Goal: Task Accomplishment & Management: Manage account settings

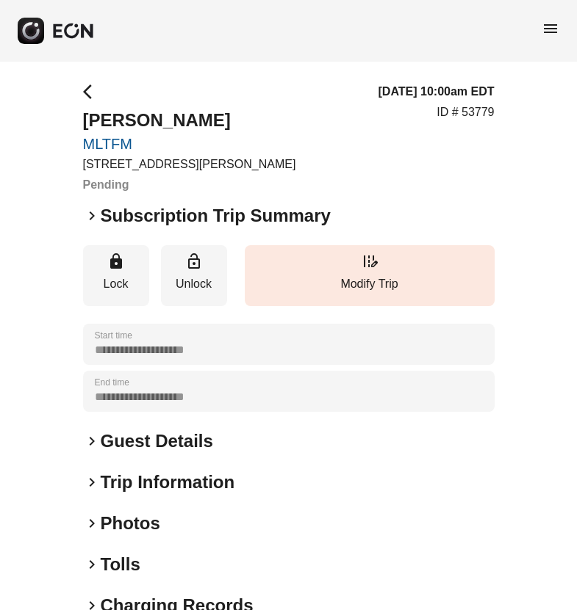
click at [85, 94] on span "arrow_back_ios" at bounding box center [92, 92] width 18 height 18
click at [85, 95] on span "arrow_back_ios" at bounding box center [92, 92] width 18 height 18
click at [90, 93] on span "arrow_back_ios" at bounding box center [92, 92] width 18 height 18
click at [550, 32] on span "menu" at bounding box center [550, 29] width 18 height 18
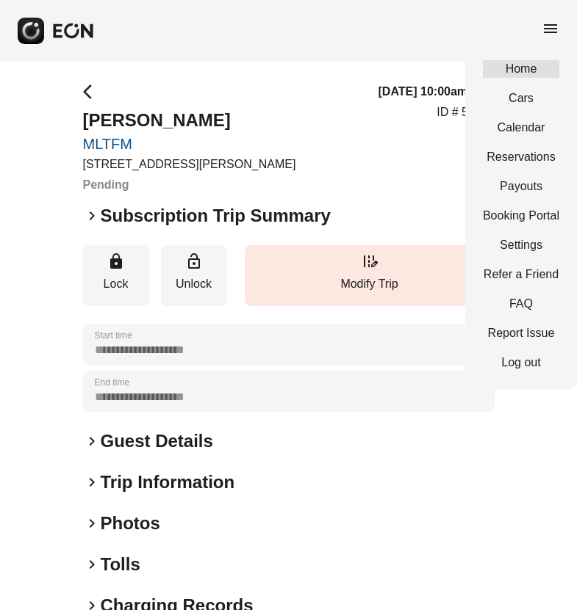
click at [515, 75] on link "Home" at bounding box center [521, 69] width 76 height 18
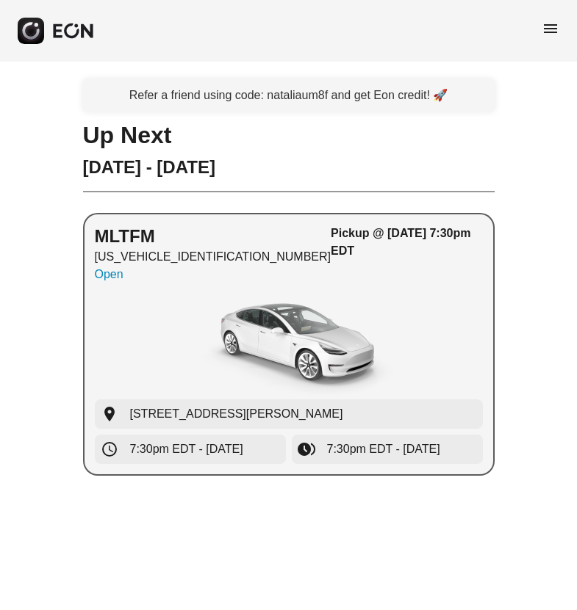
click at [405, 300] on div "button" at bounding box center [289, 344] width 388 height 110
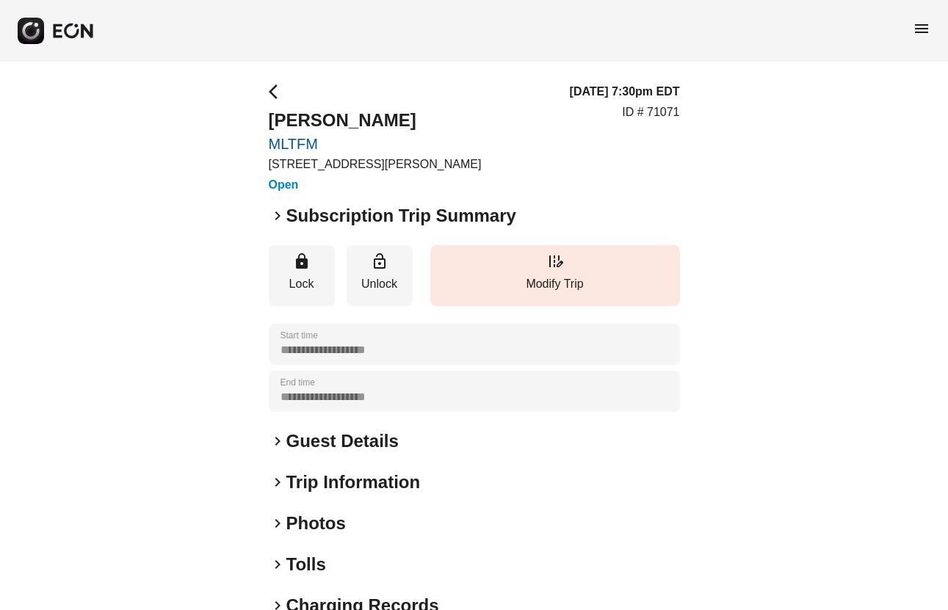
click at [270, 94] on span "arrow_back_ios" at bounding box center [278, 92] width 18 height 18
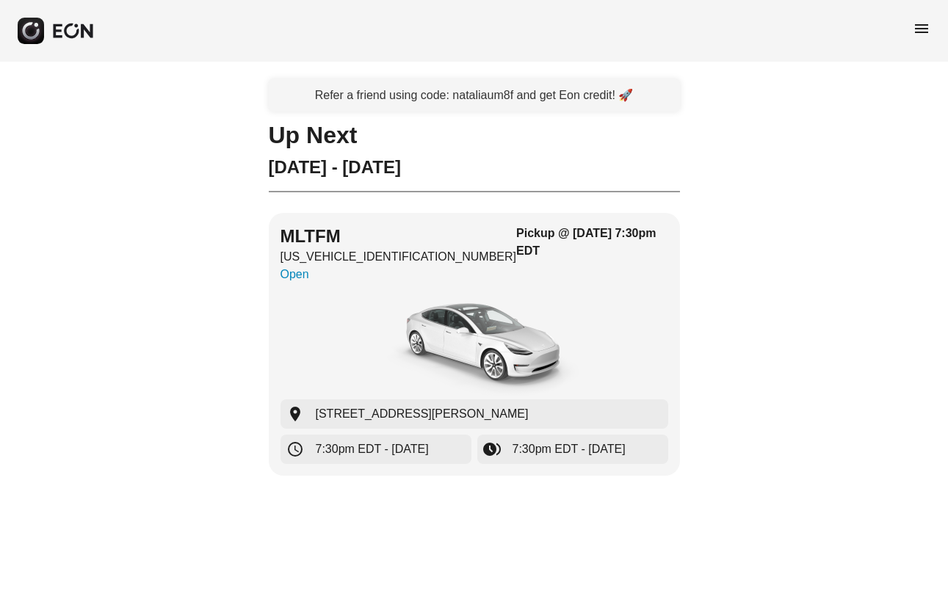
click at [576, 31] on span "menu" at bounding box center [922, 29] width 18 height 18
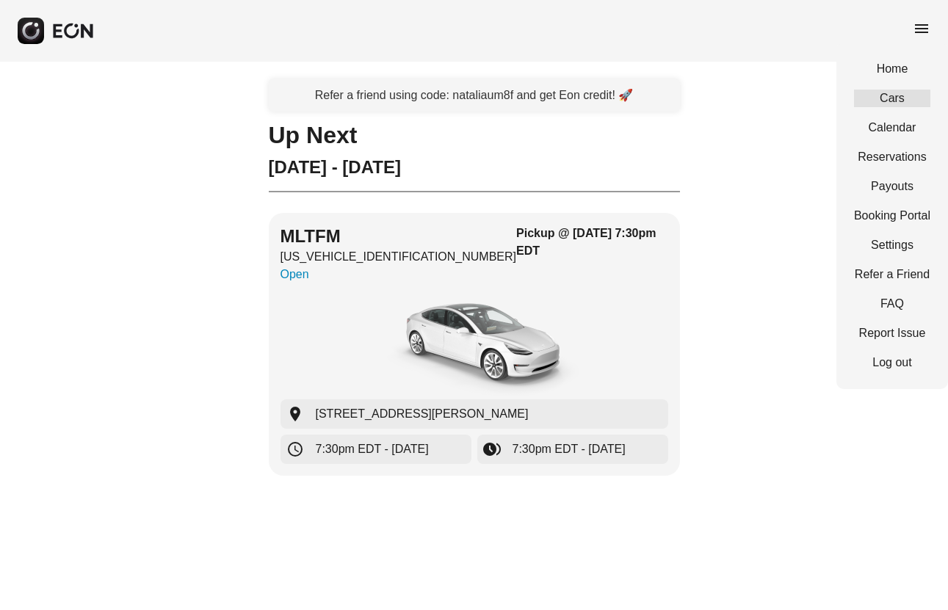
click at [576, 97] on link "Cars" at bounding box center [892, 99] width 76 height 18
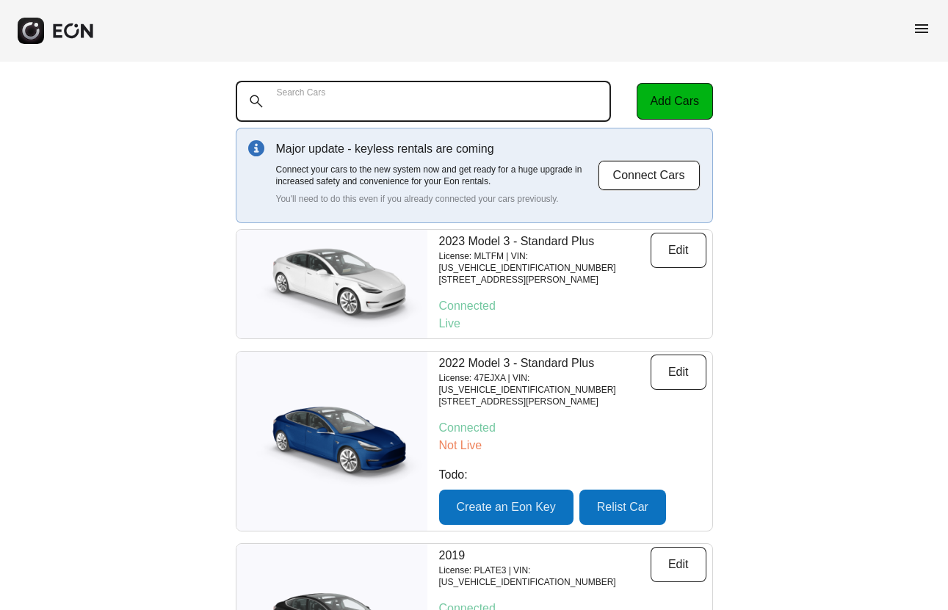
click at [446, 99] on Cars "Search Cars" at bounding box center [424, 101] width 376 height 41
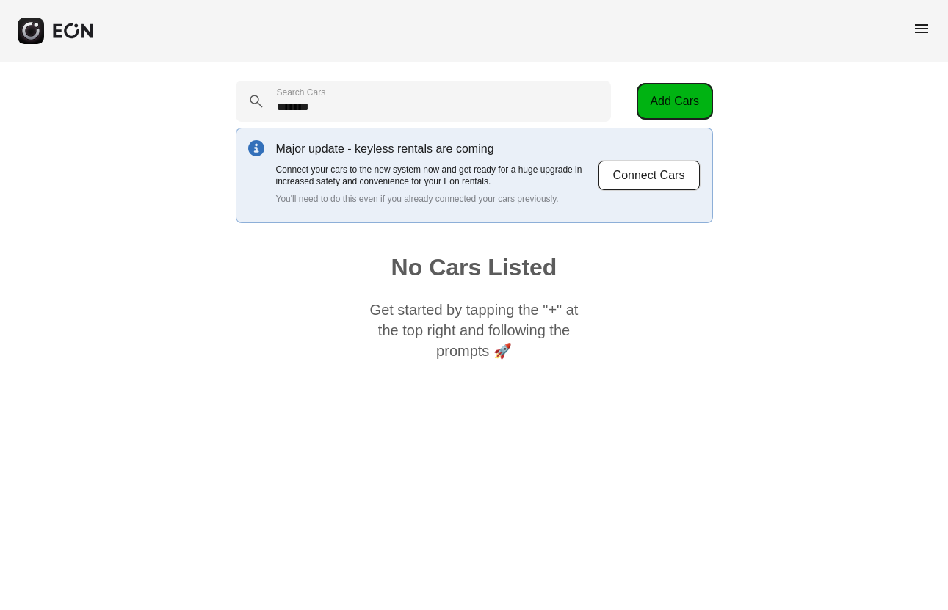
click at [576, 95] on button "Add Cars" at bounding box center [675, 101] width 76 height 37
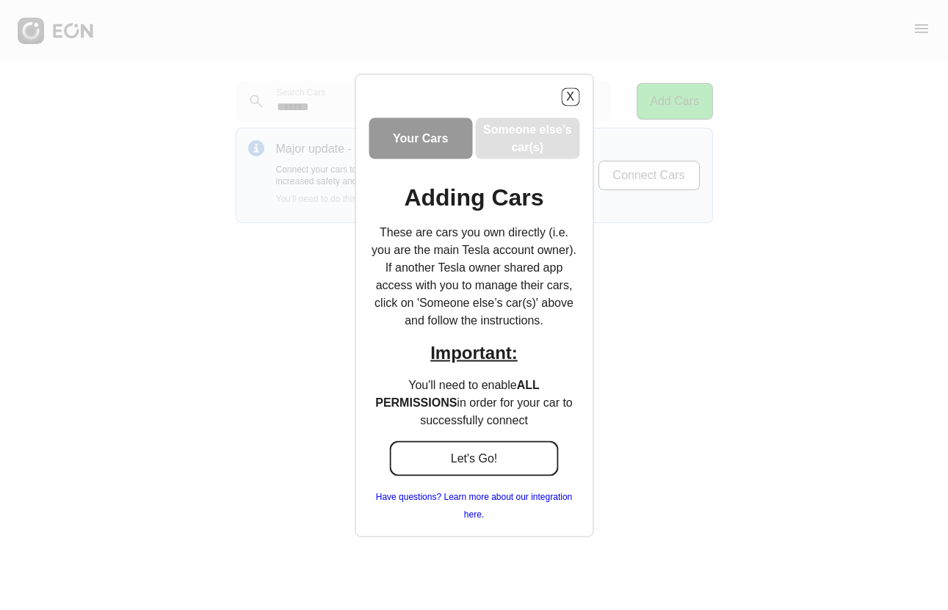
click at [521, 463] on button "Let's Go!" at bounding box center [474, 458] width 169 height 35
click at [576, 97] on button "X" at bounding box center [570, 96] width 18 height 18
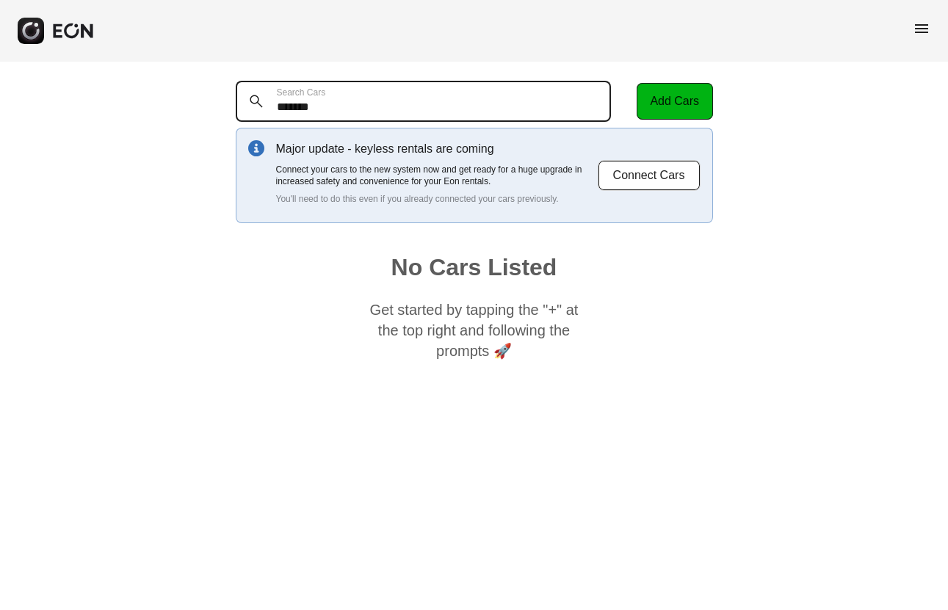
drag, startPoint x: 457, startPoint y: 112, endPoint x: 223, endPoint y: 112, distance: 234.3
click at [223, 112] on div "******* Search Cars Add Cars Major update - keyless rentals are coming Connect …" at bounding box center [474, 224] width 948 height 325
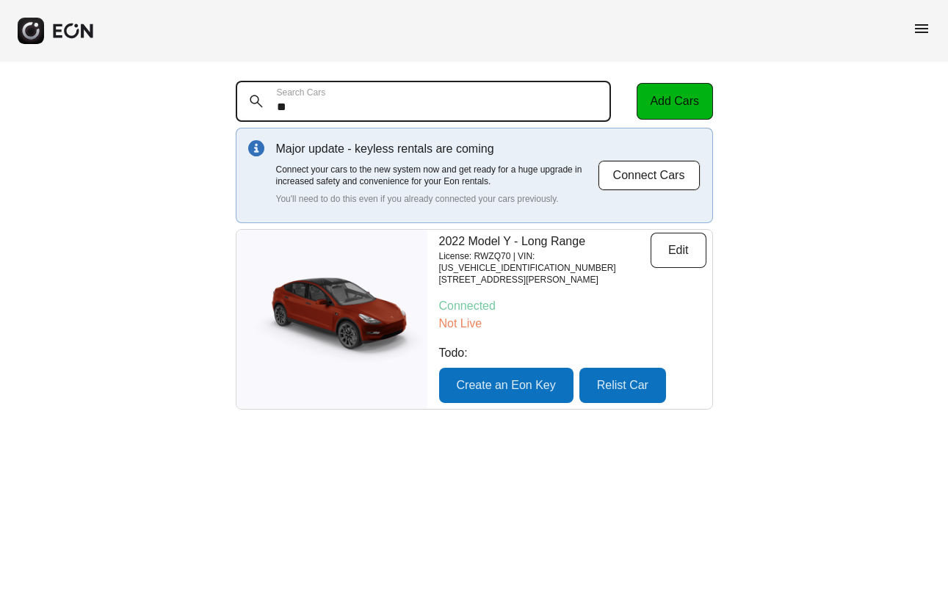
type Cars "**"
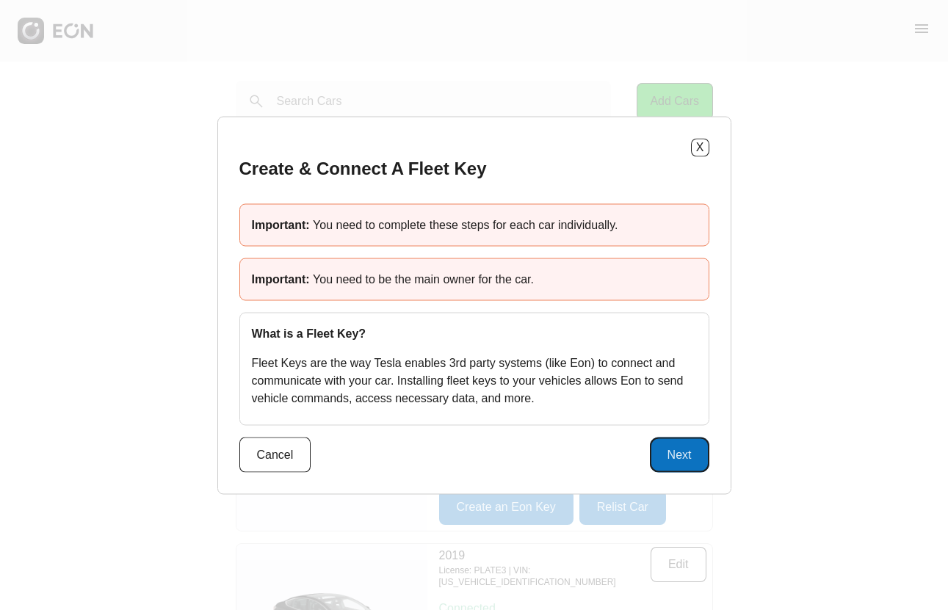
click at [664, 449] on button "Next" at bounding box center [679, 454] width 59 height 35
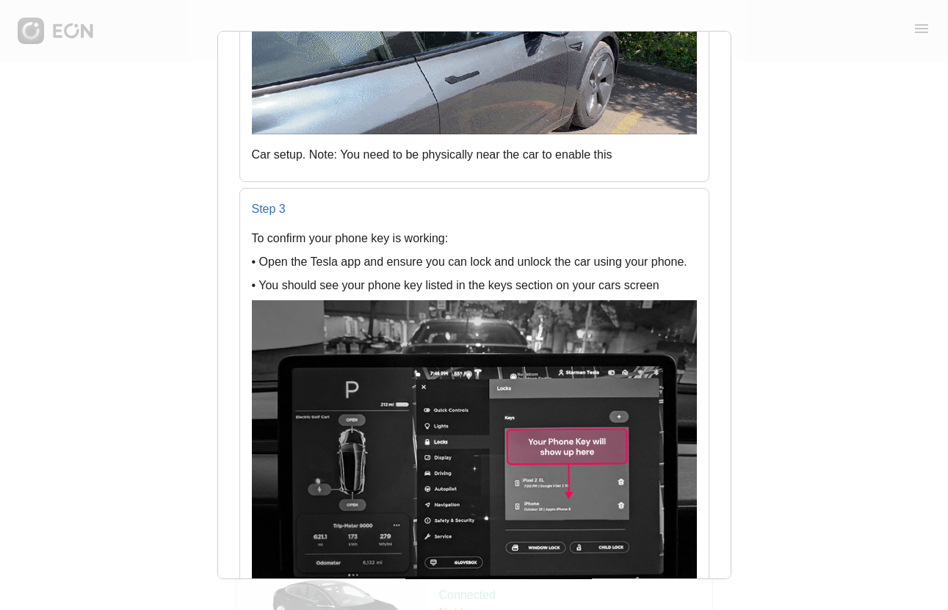
scroll to position [1771, 0]
